Goal: Task Accomplishment & Management: Manage account settings

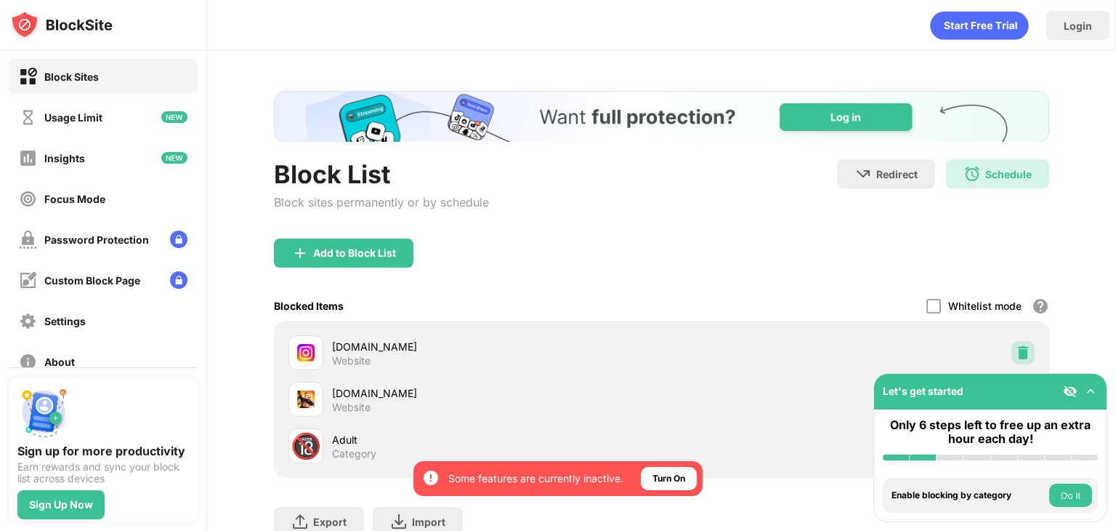
click at [1016, 353] on img at bounding box center [1023, 352] width 15 height 15
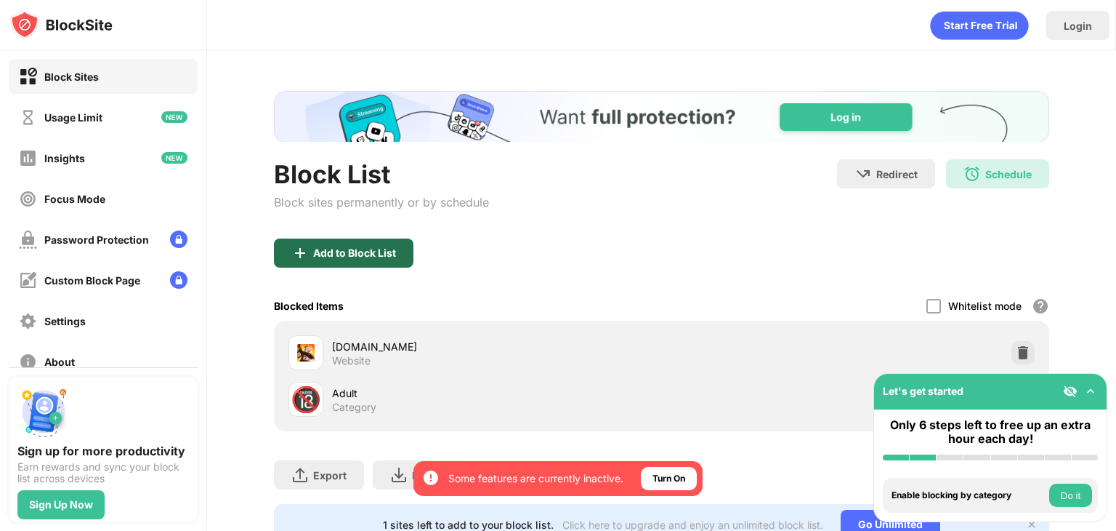
click at [368, 263] on div "Add to Block List" at bounding box center [344, 252] width 140 height 29
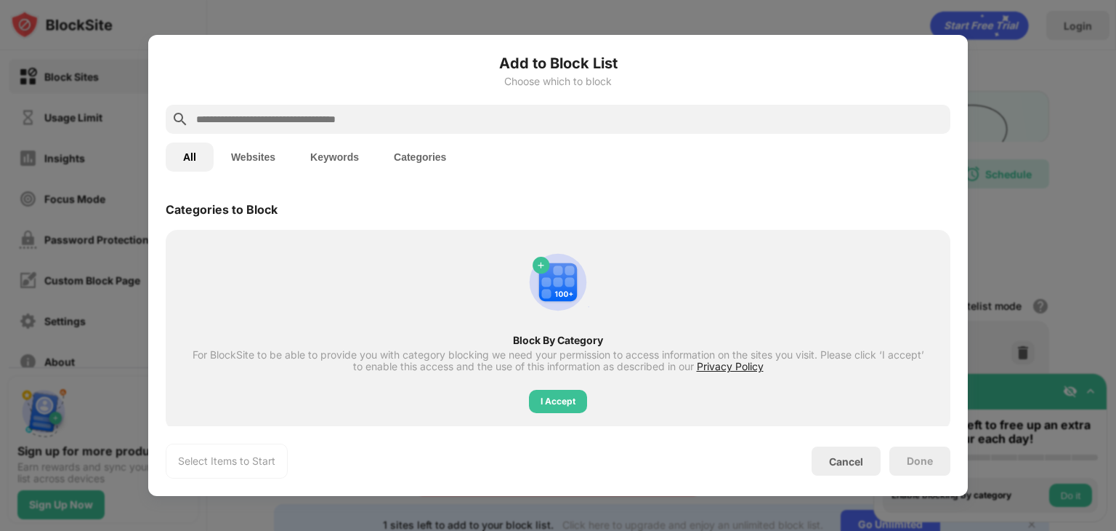
click at [334, 120] on input "text" at bounding box center [570, 118] width 750 height 17
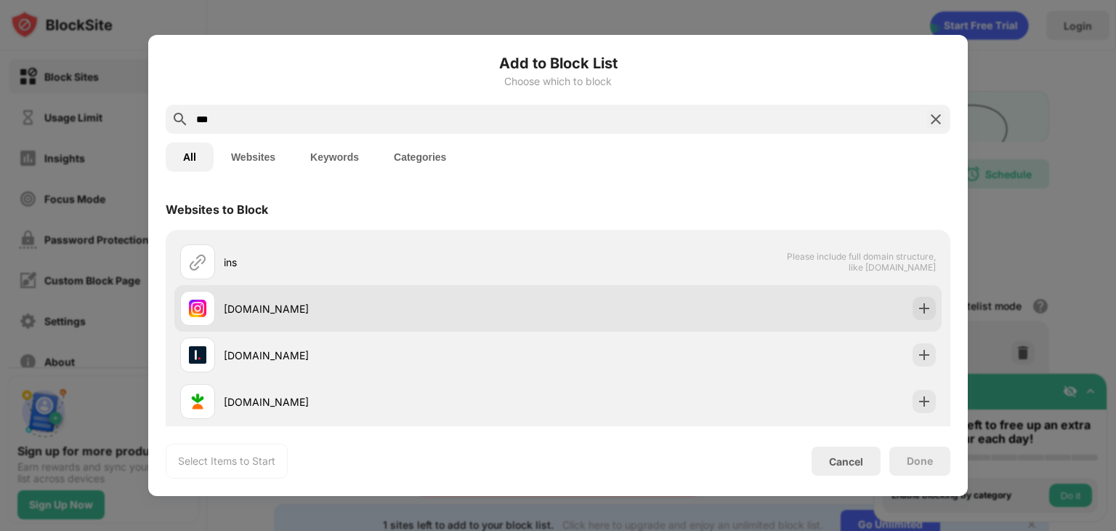
type input "***"
click at [842, 301] on div "instagram.com" at bounding box center [558, 308] width 768 height 47
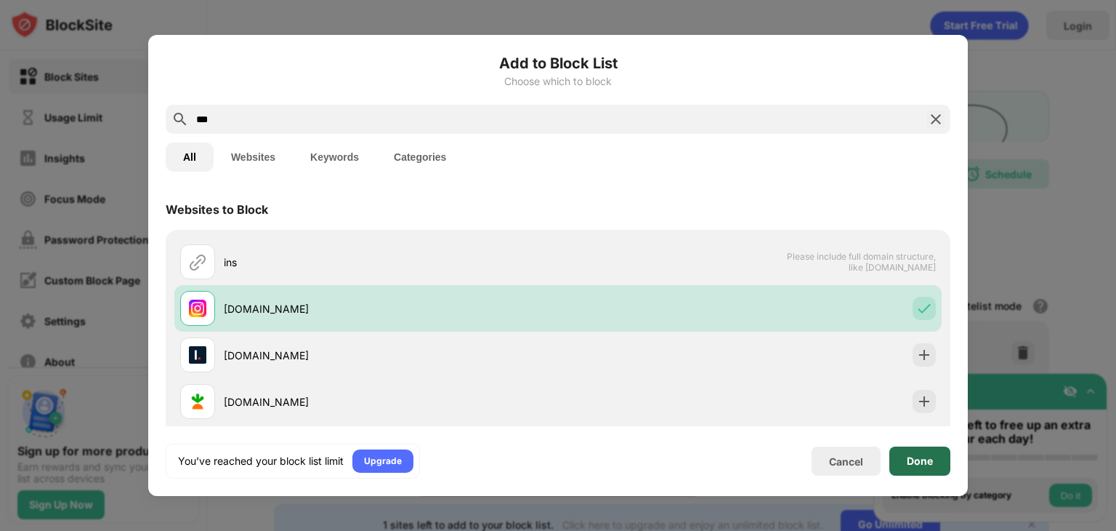
click at [933, 460] on div "Done" at bounding box center [920, 461] width 26 height 12
